Goal: Information Seeking & Learning: Learn about a topic

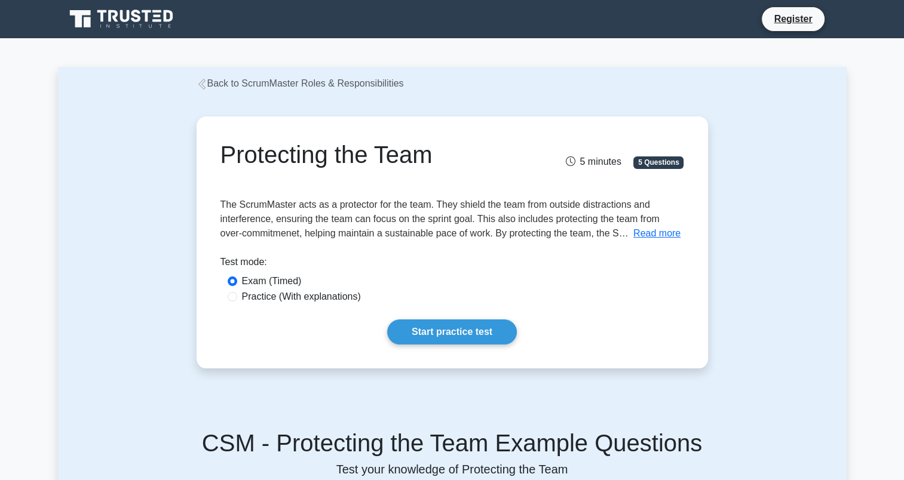
scroll to position [12, 0]
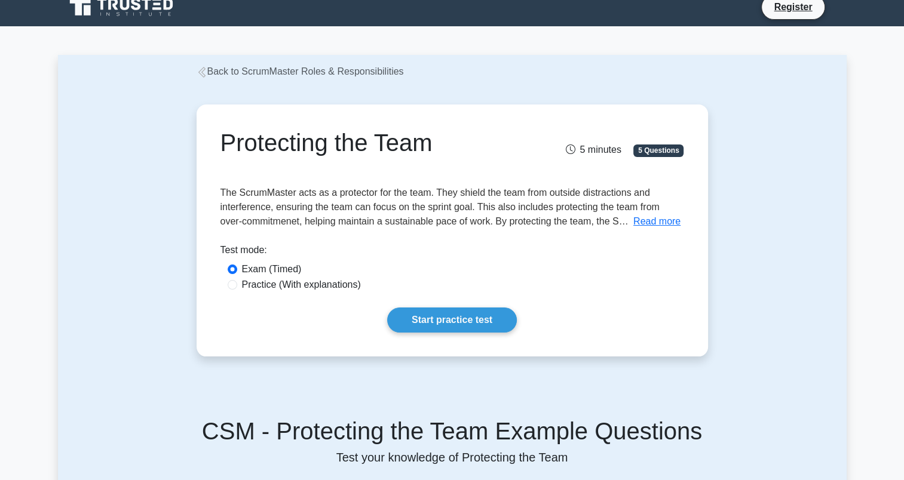
click at [318, 287] on label "Practice (With explanations)" at bounding box center [301, 285] width 119 height 14
click at [237, 287] on input "Practice (With explanations)" at bounding box center [233, 285] width 10 height 10
radio input "true"
click at [423, 320] on link "Start practice test" at bounding box center [452, 320] width 130 height 25
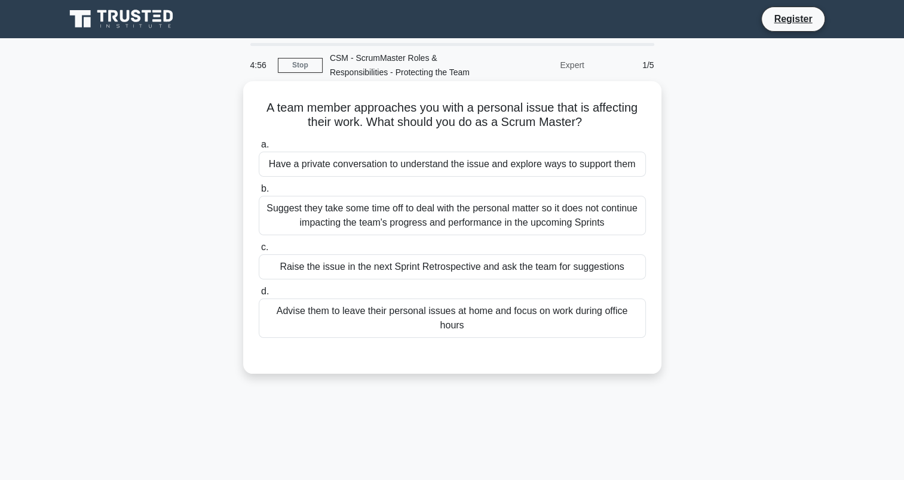
click at [514, 170] on div "Have a private conversation to understand the issue and explore ways to support…" at bounding box center [452, 164] width 387 height 25
click at [259, 149] on input "a. Have a private conversation to understand the issue and explore ways to supp…" at bounding box center [259, 145] width 0 height 8
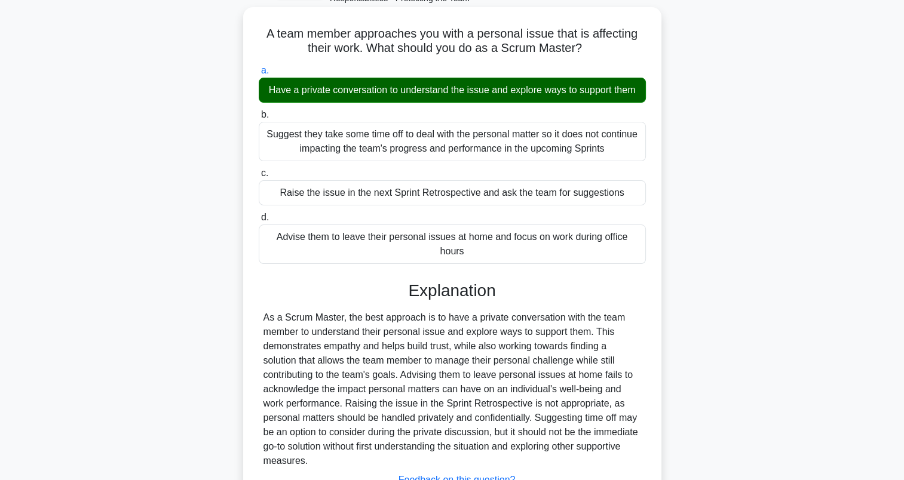
scroll to position [170, 0]
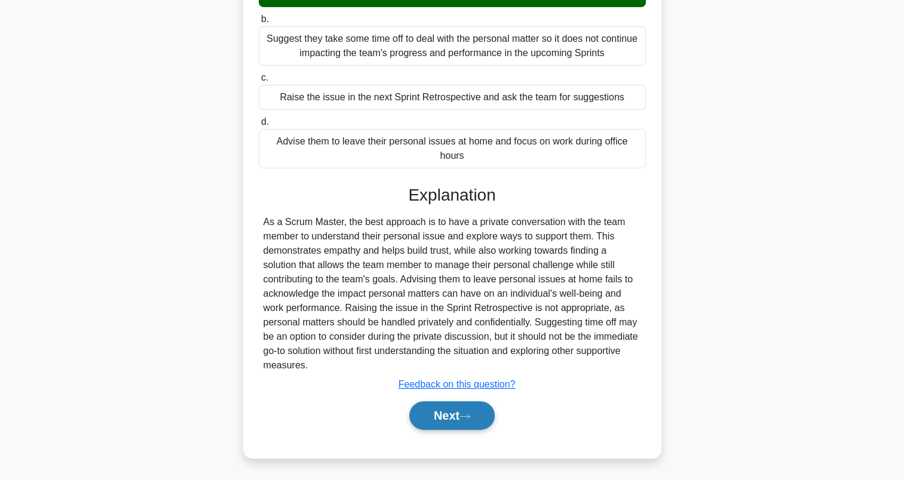
click at [447, 411] on button "Next" at bounding box center [451, 415] width 85 height 29
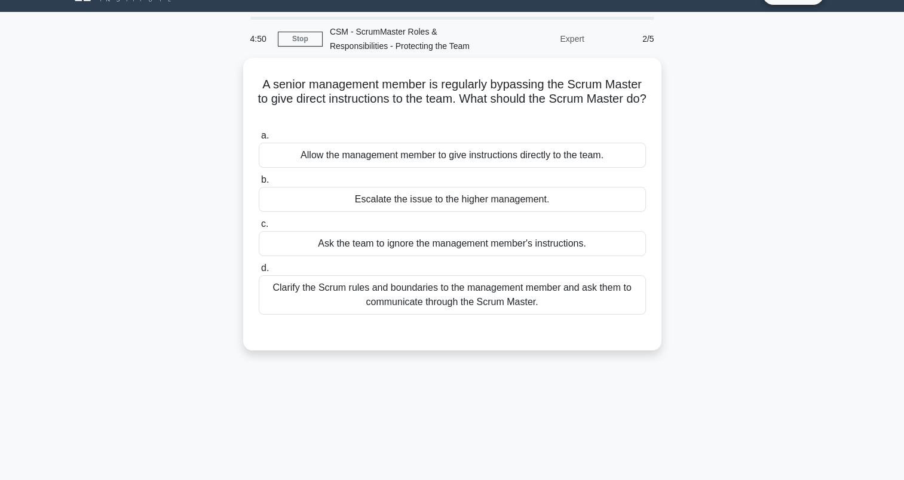
scroll to position [0, 0]
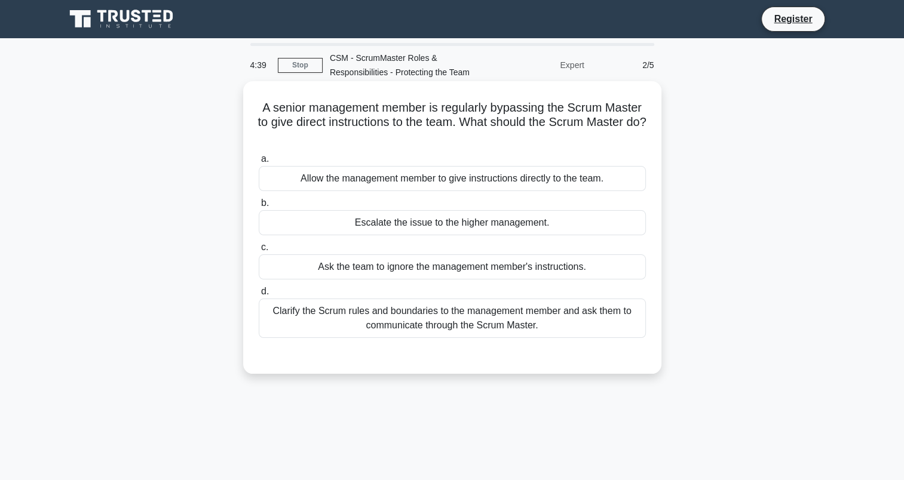
click at [559, 330] on div "Clarify the Scrum rules and boundaries to the management member and ask them to…" at bounding box center [452, 318] width 387 height 39
click at [259, 296] on input "d. Clarify the Scrum rules and boundaries to the management member and ask them…" at bounding box center [259, 292] width 0 height 8
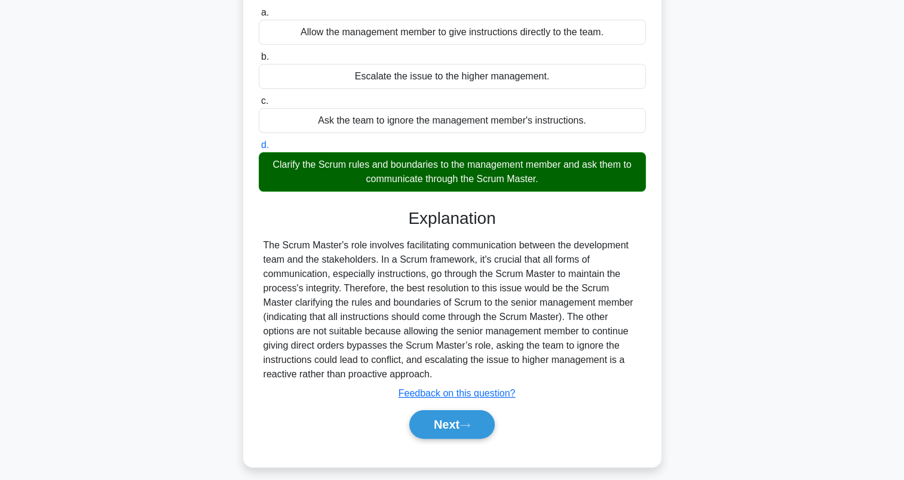
scroll to position [152, 0]
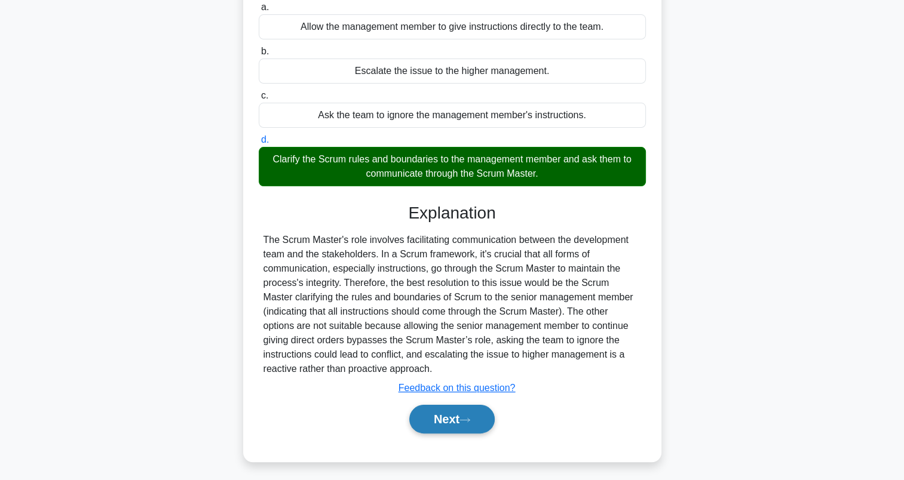
click at [468, 412] on button "Next" at bounding box center [451, 419] width 85 height 29
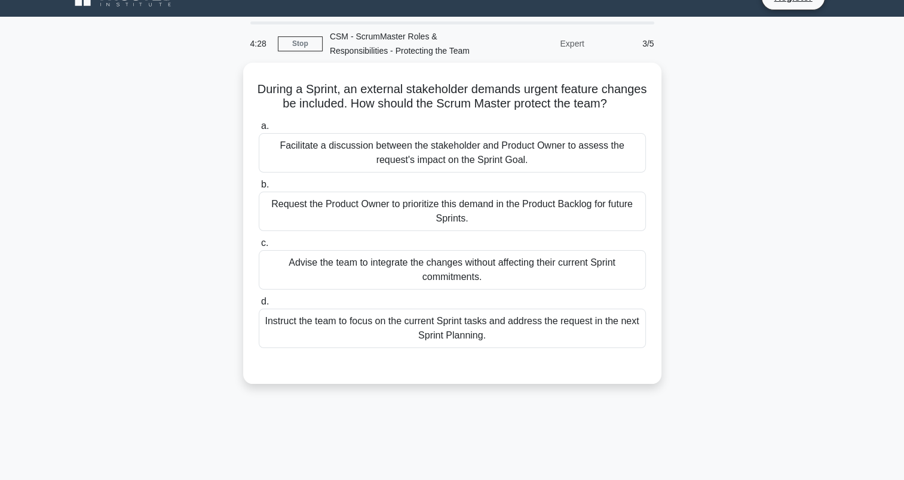
scroll to position [1, 0]
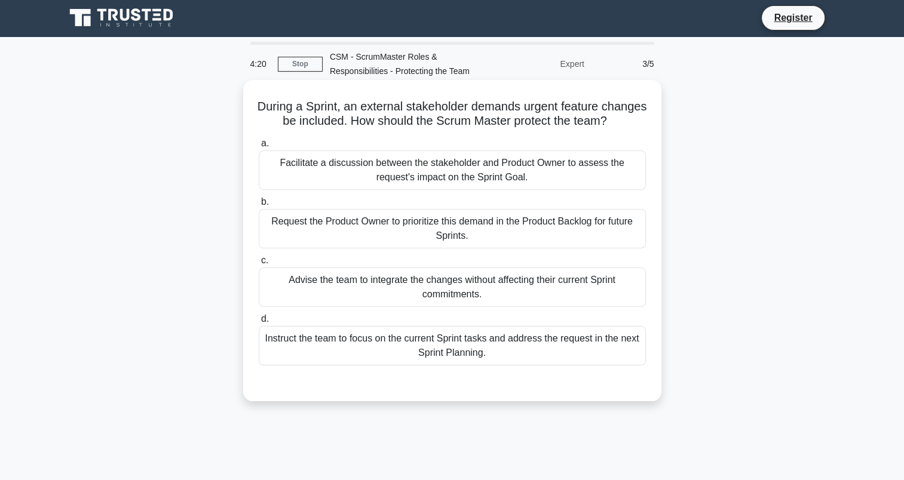
click at [562, 240] on div "Request the Product Owner to prioritize this demand in the Product Backlog for …" at bounding box center [452, 228] width 387 height 39
click at [259, 206] on input "b. Request the Product Owner to prioritize this demand in the Product Backlog f…" at bounding box center [259, 202] width 0 height 8
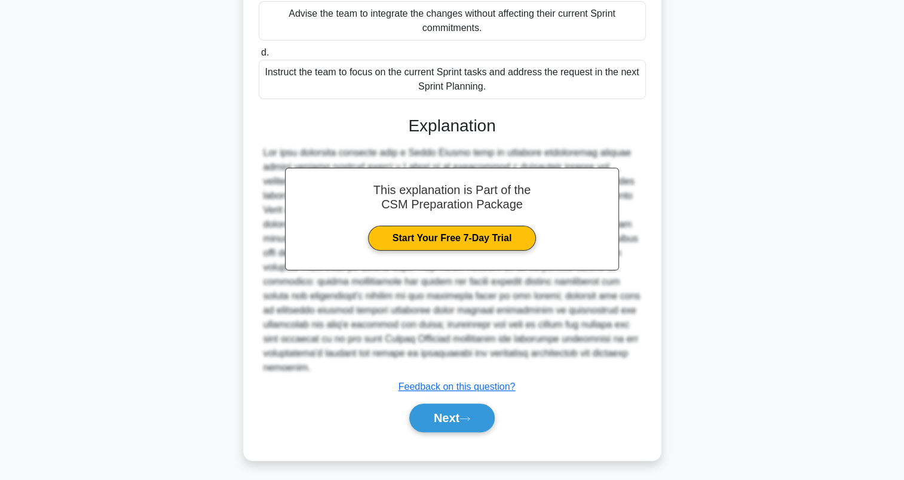
scroll to position [282, 0]
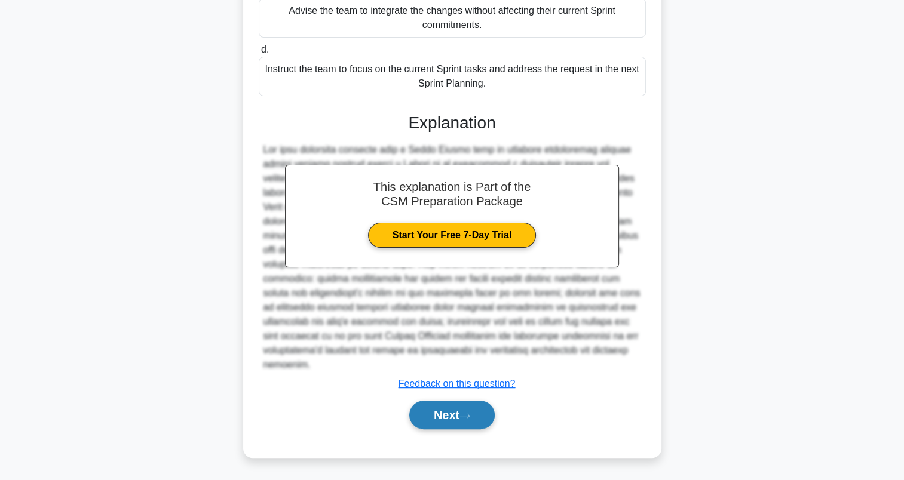
click at [440, 420] on button "Next" at bounding box center [451, 415] width 85 height 29
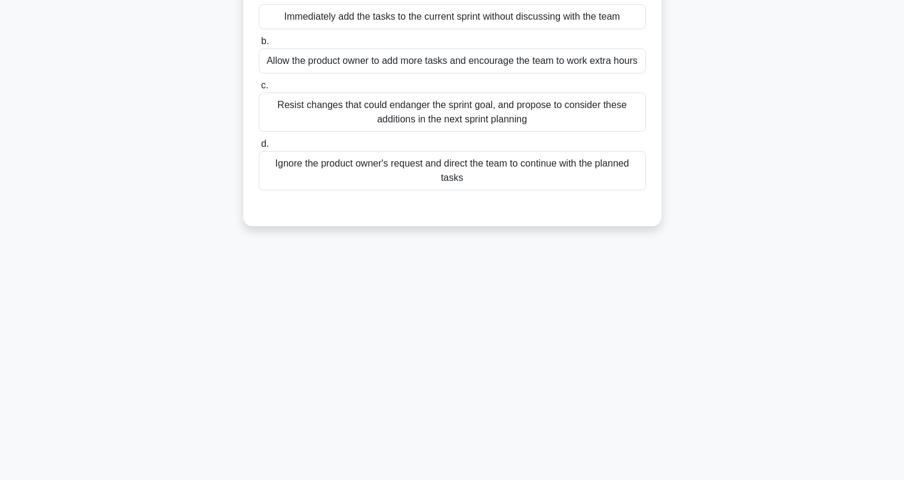
scroll to position [165, 0]
